Goal: Task Accomplishment & Management: Complete application form

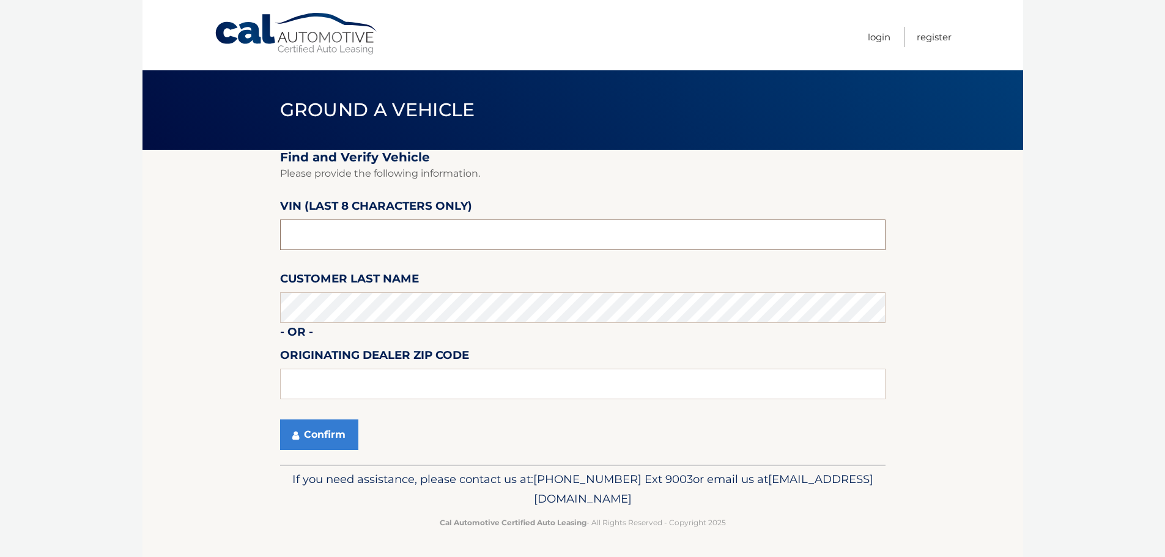
click at [359, 229] on input "text" at bounding box center [582, 234] width 605 height 31
type input "N8619099"
click at [339, 431] on button "Confirm" at bounding box center [319, 434] width 78 height 31
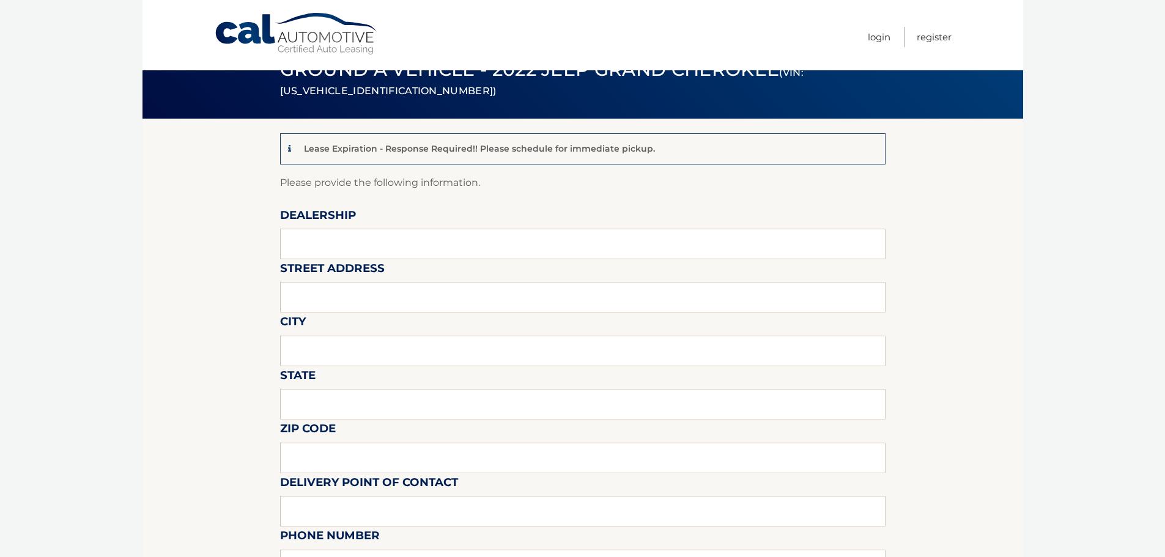
scroll to position [61, 0]
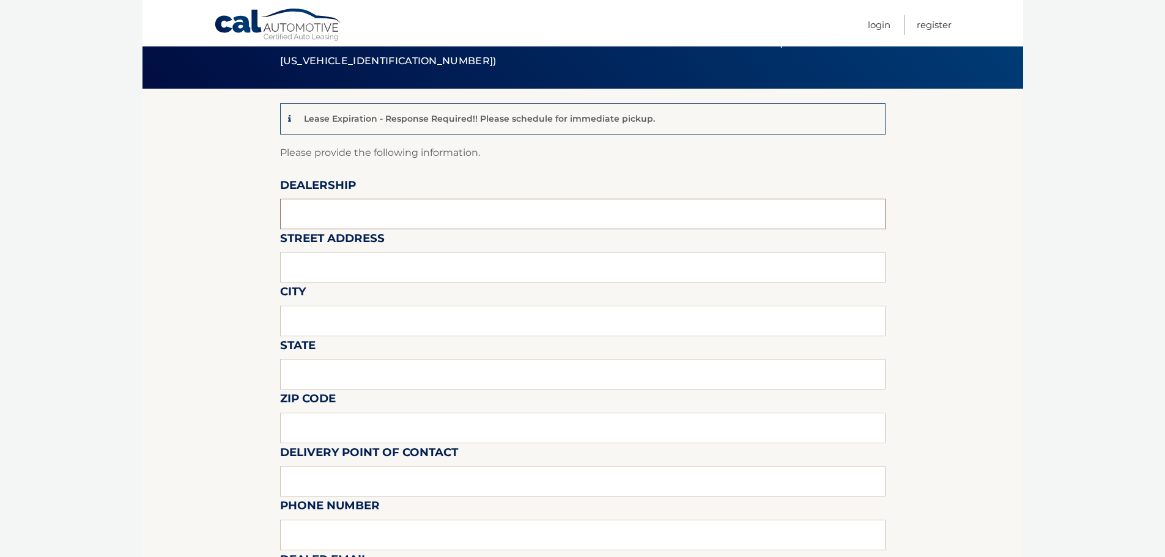
click at [327, 205] on input "text" at bounding box center [582, 214] width 605 height 31
type input "[PERSON_NAME] VILLAGE CDJR"
type input "[STREET_ADDRESS]"
type input "NATICK"
type input "MA"
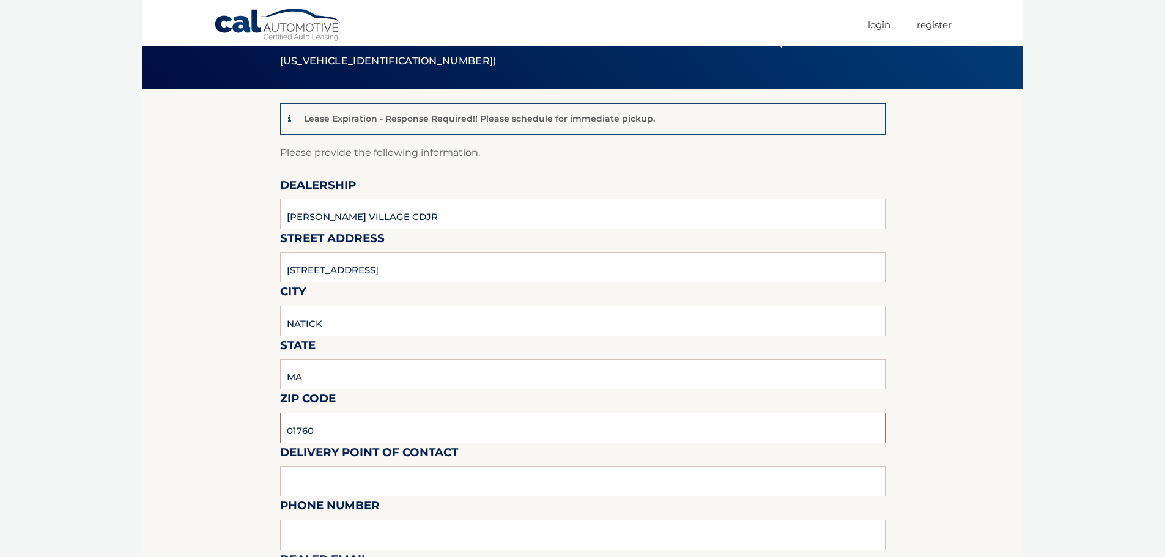
type input "01760"
type input "RITH LAN"
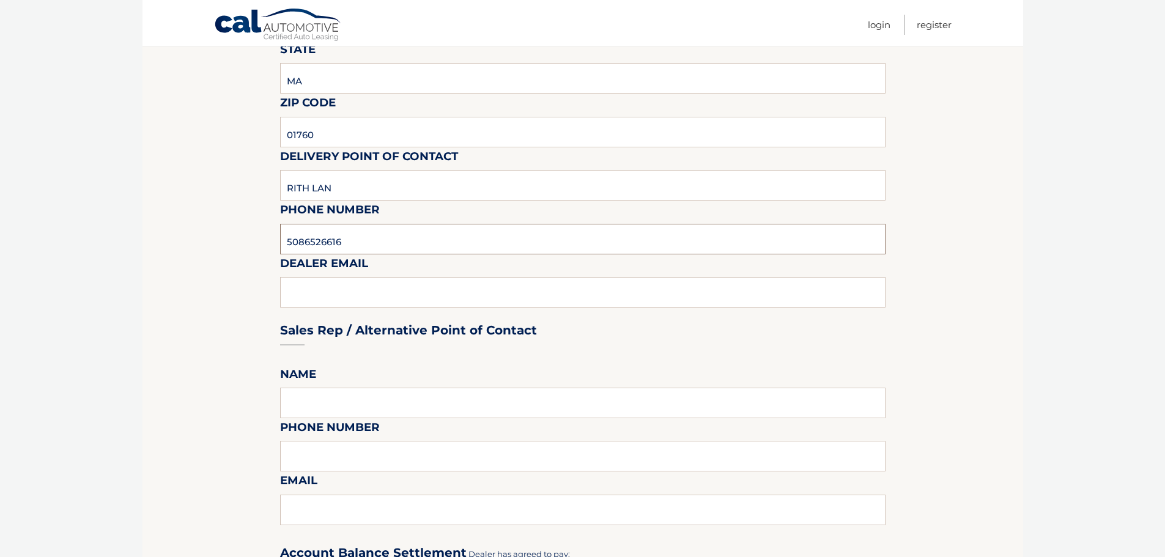
scroll to position [428, 0]
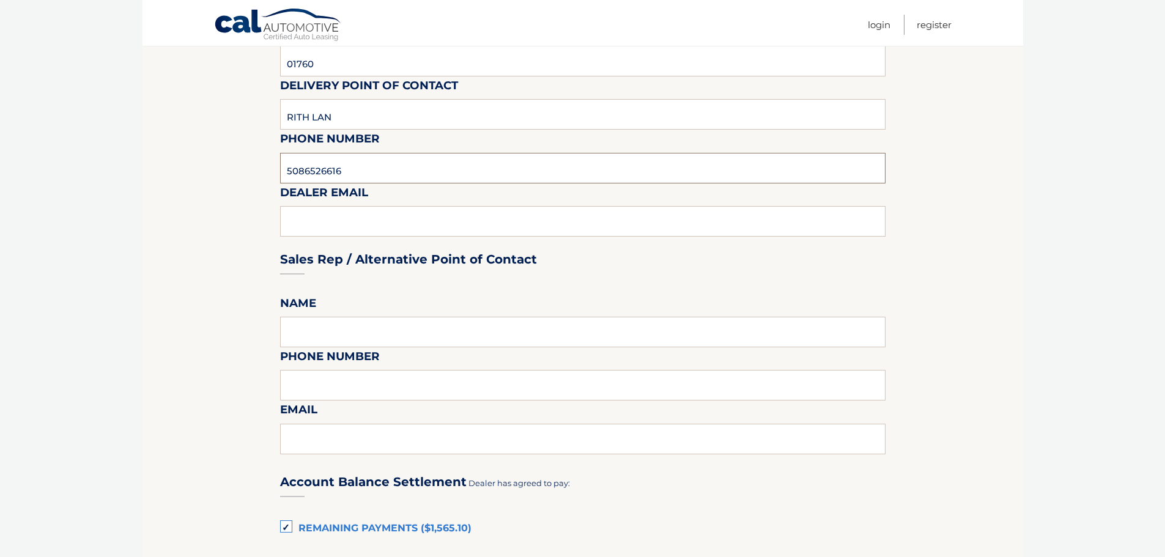
type input "5086526616"
type input "RLAN@BRIGHAMGILL.COM"
type input "RITH LAN"
type input "0"
type input "5086526616"
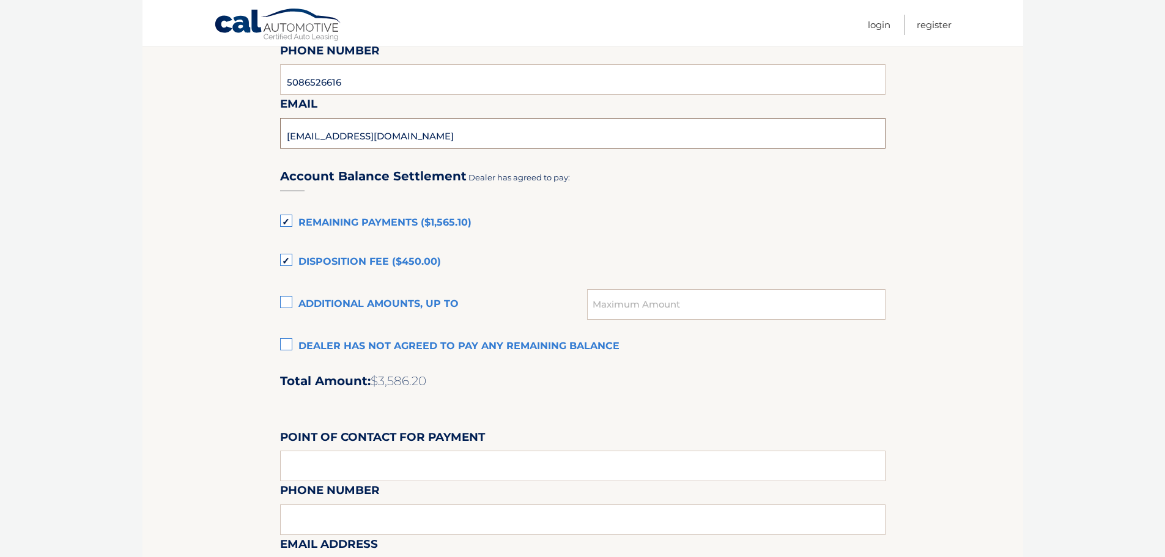
scroll to position [795, 0]
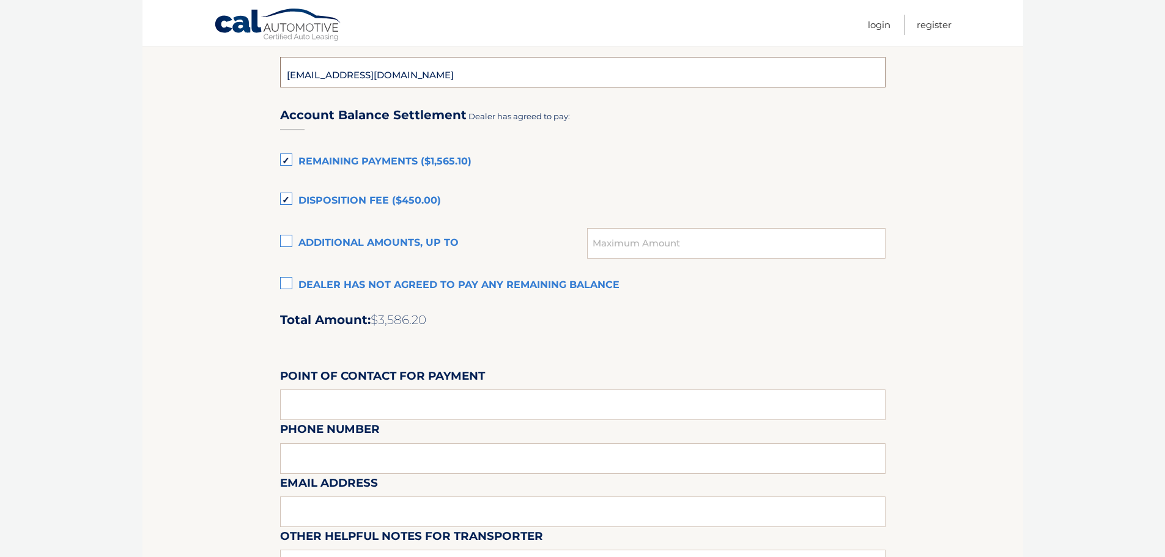
type input "RLAN@BRIGHAMGILL.COM"
click at [290, 161] on label "Remaining Payments ($1,565.10)" at bounding box center [582, 162] width 605 height 24
click at [0, 0] on input "Remaining Payments ($1,565.10)" at bounding box center [0, 0] width 0 height 0
click at [285, 198] on label "Disposition Fee ($450.00)" at bounding box center [582, 201] width 605 height 24
click at [0, 0] on input "Disposition Fee ($450.00)" at bounding box center [0, 0] width 0 height 0
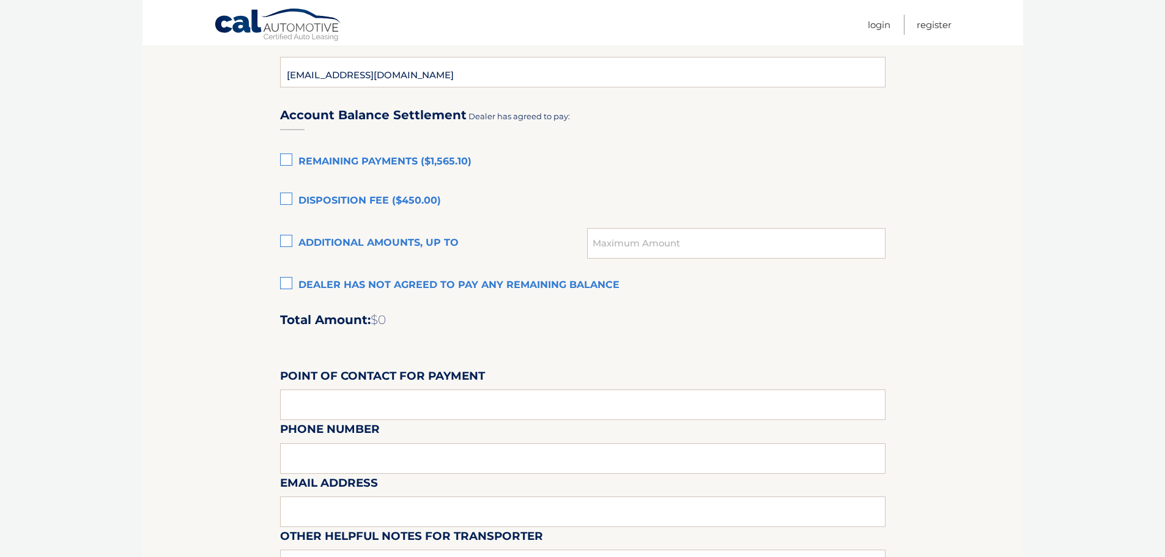
click at [440, 284] on label "Dealer has not agreed to pay any remaining balance" at bounding box center [582, 285] width 605 height 24
click at [0, 0] on input "Dealer has not agreed to pay any remaining balance" at bounding box center [0, 0] width 0 height 0
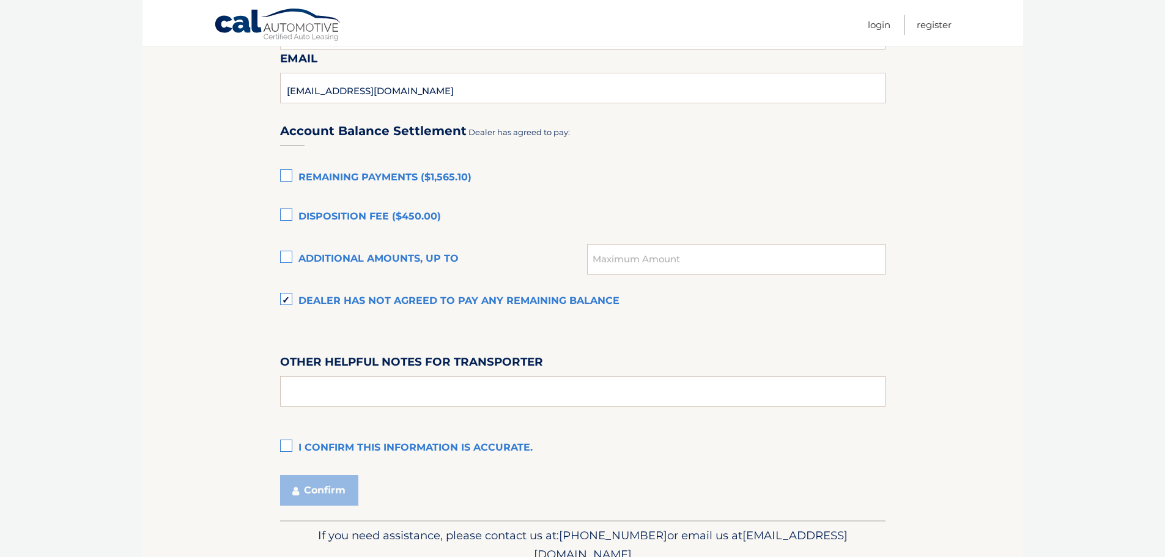
scroll to position [835, 0]
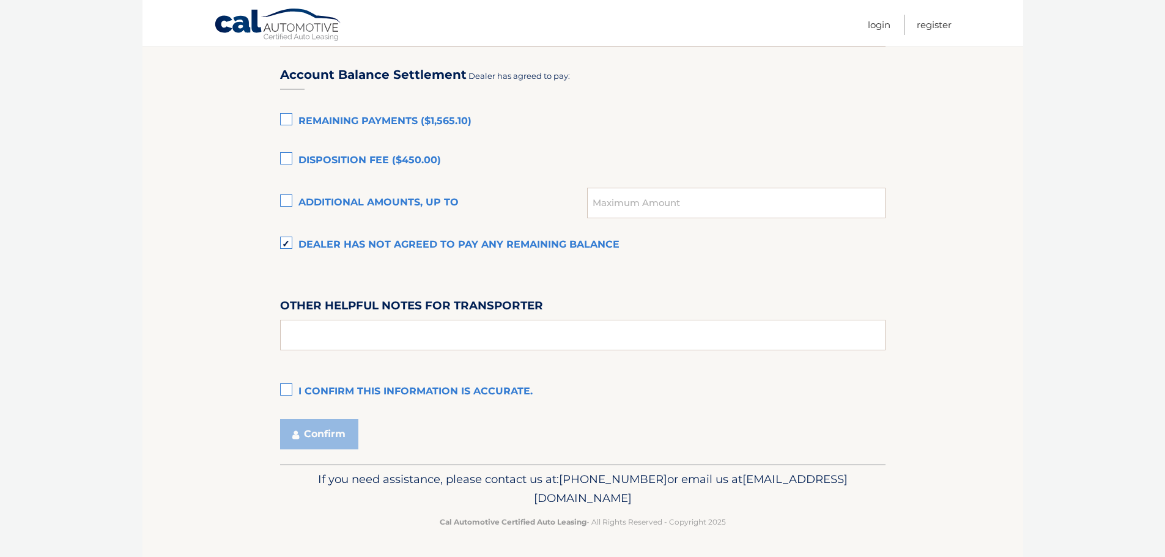
click at [362, 389] on label "I confirm this information is accurate." at bounding box center [582, 392] width 605 height 24
click at [0, 0] on input "I confirm this information is accurate." at bounding box center [0, 0] width 0 height 0
click at [314, 429] on button "Confirm" at bounding box center [319, 434] width 78 height 31
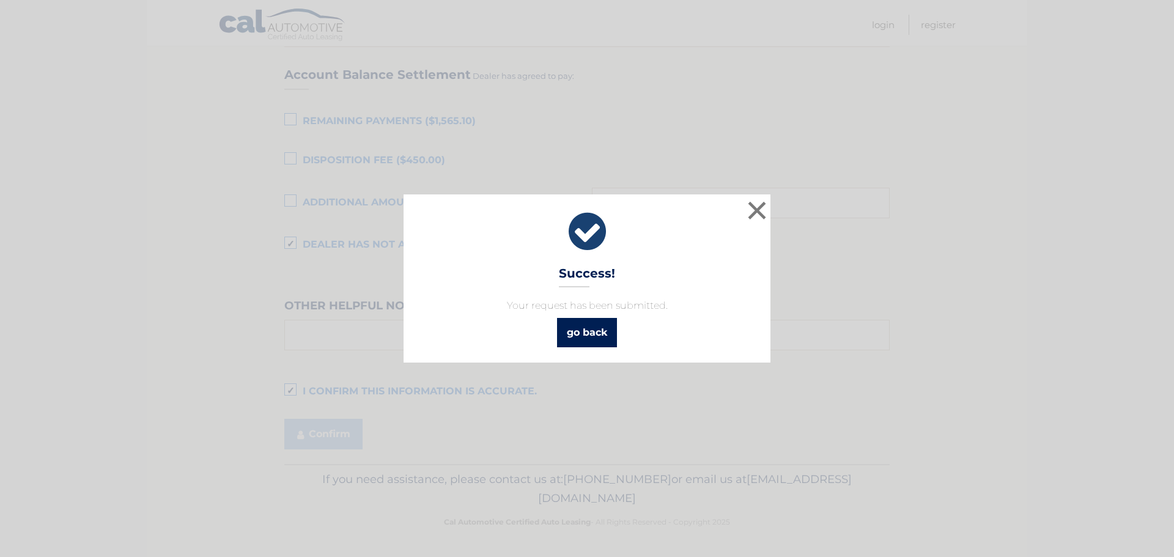
click at [613, 341] on link "go back" at bounding box center [587, 332] width 60 height 29
